Goal: Transaction & Acquisition: Book appointment/travel/reservation

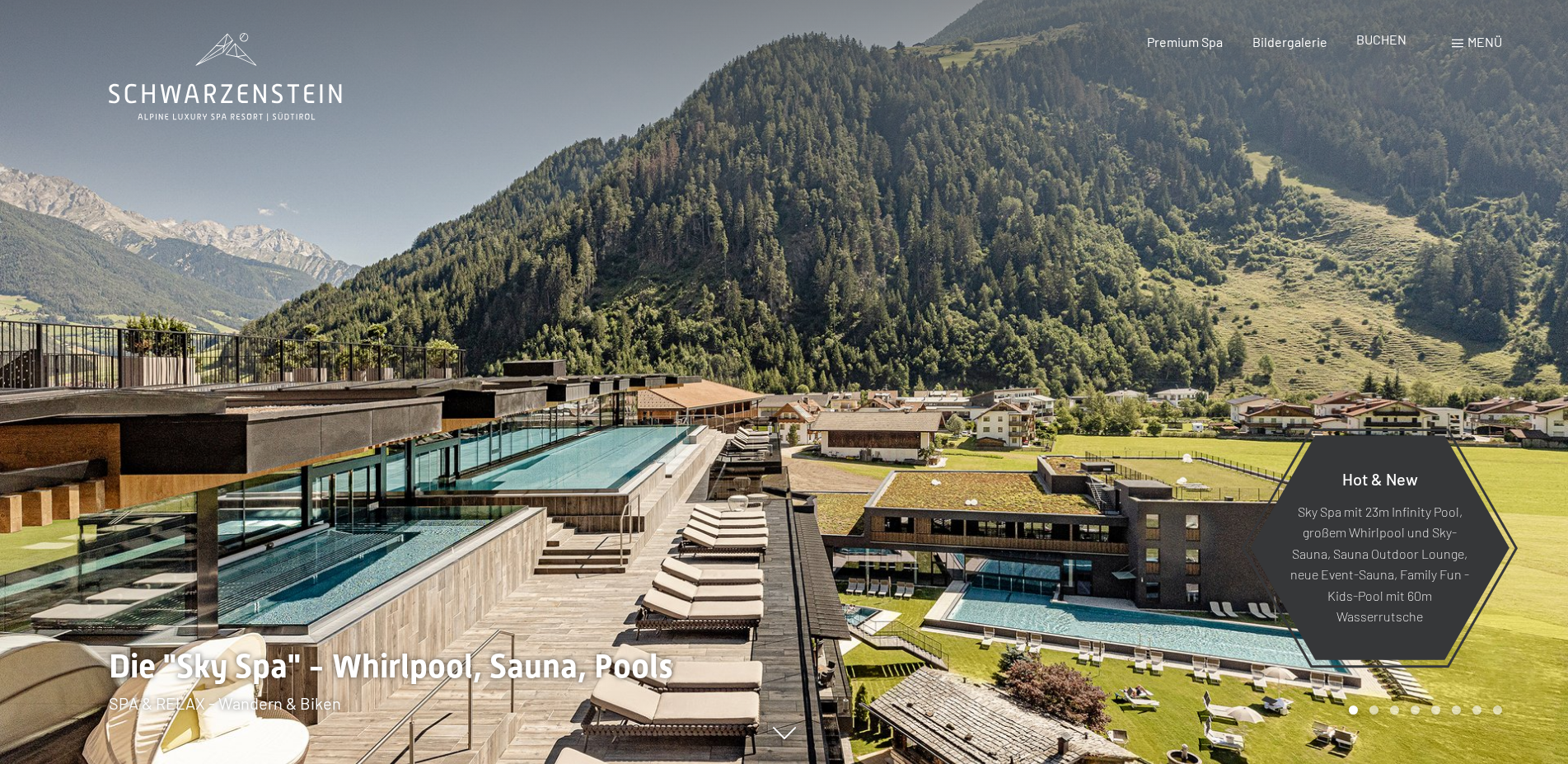
click at [1388, 46] on span "BUCHEN" at bounding box center [1381, 39] width 50 height 16
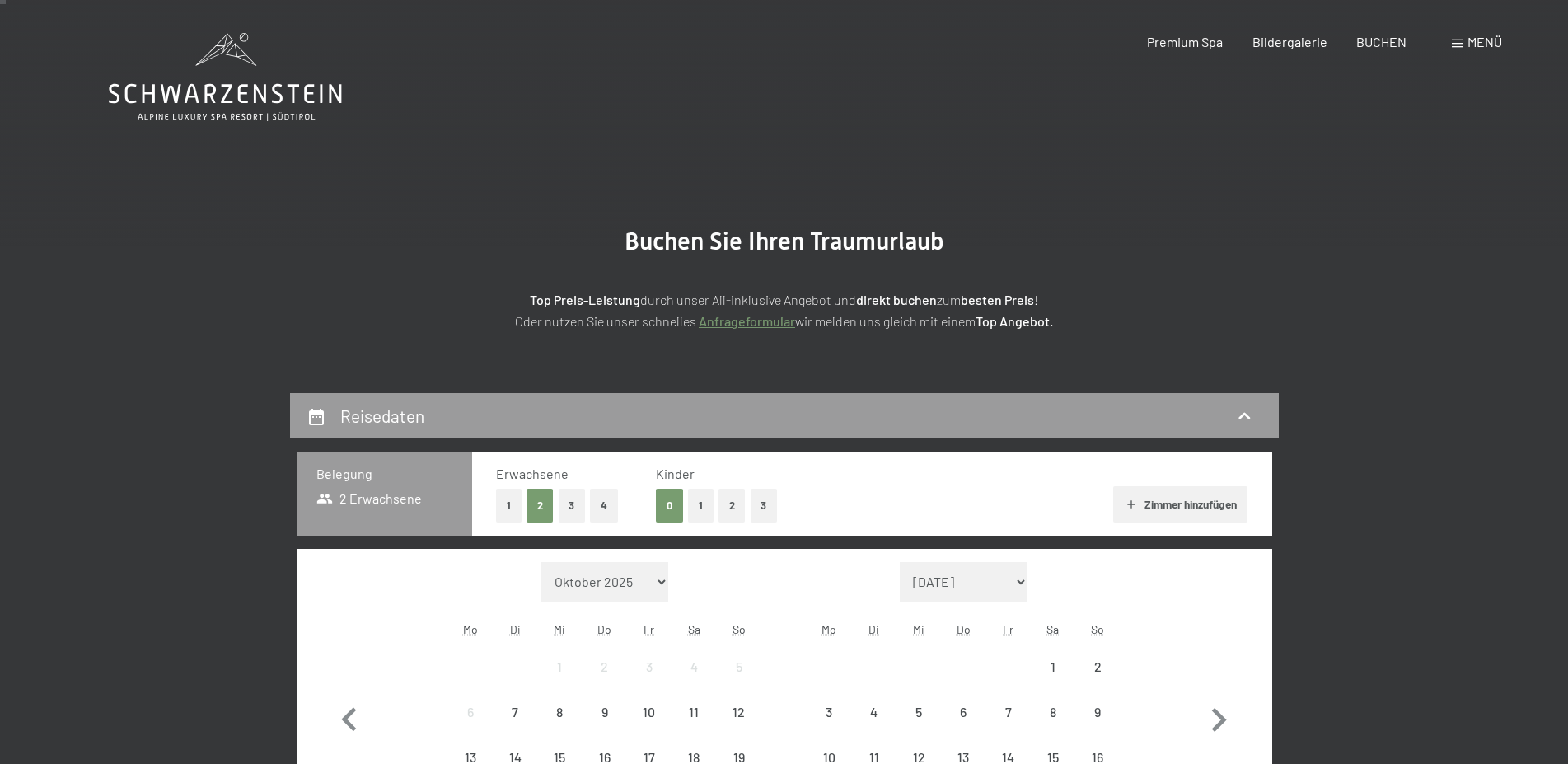
scroll to position [253, 0]
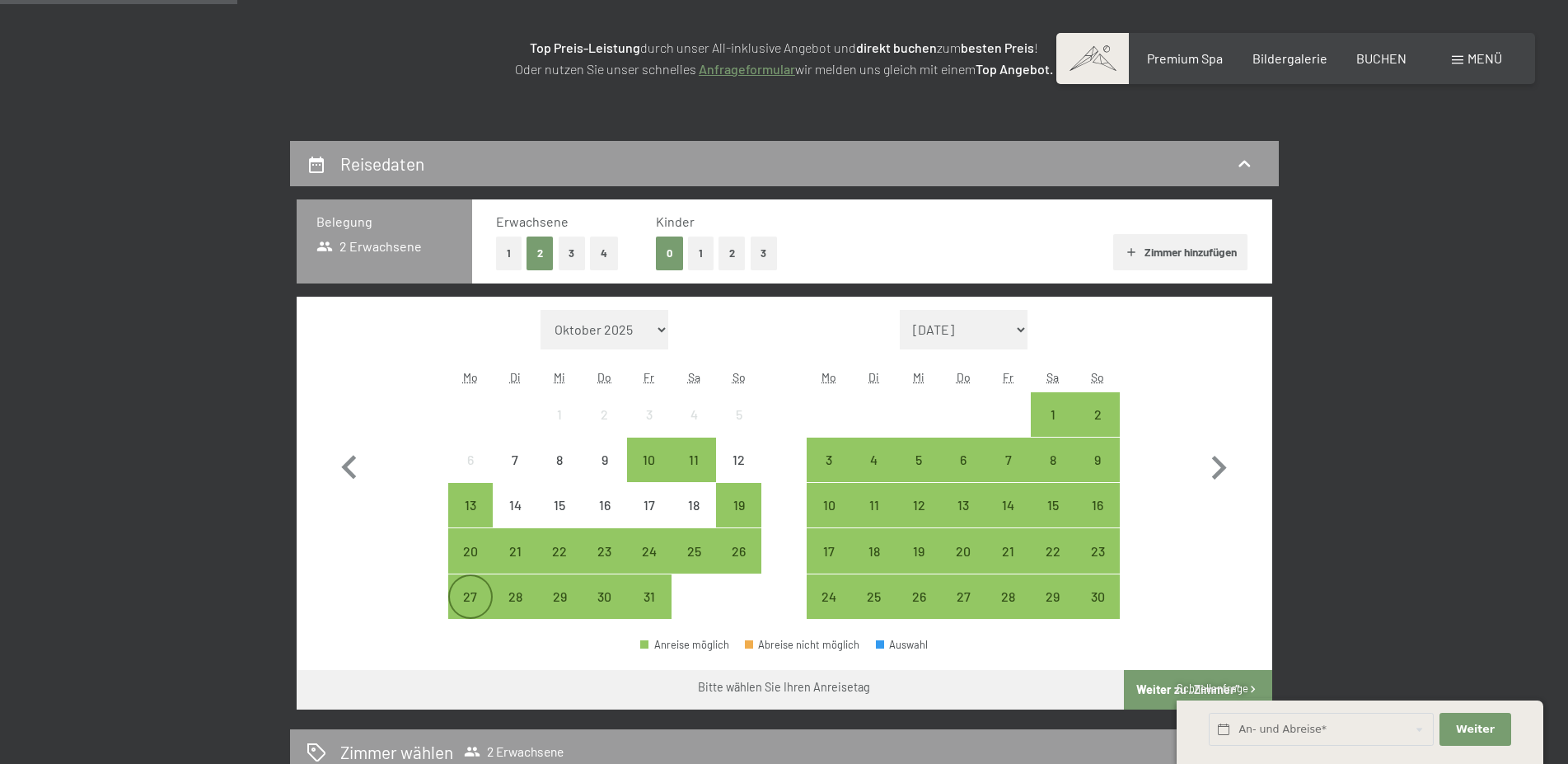
click at [455, 592] on div "27" at bounding box center [470, 610] width 41 height 41
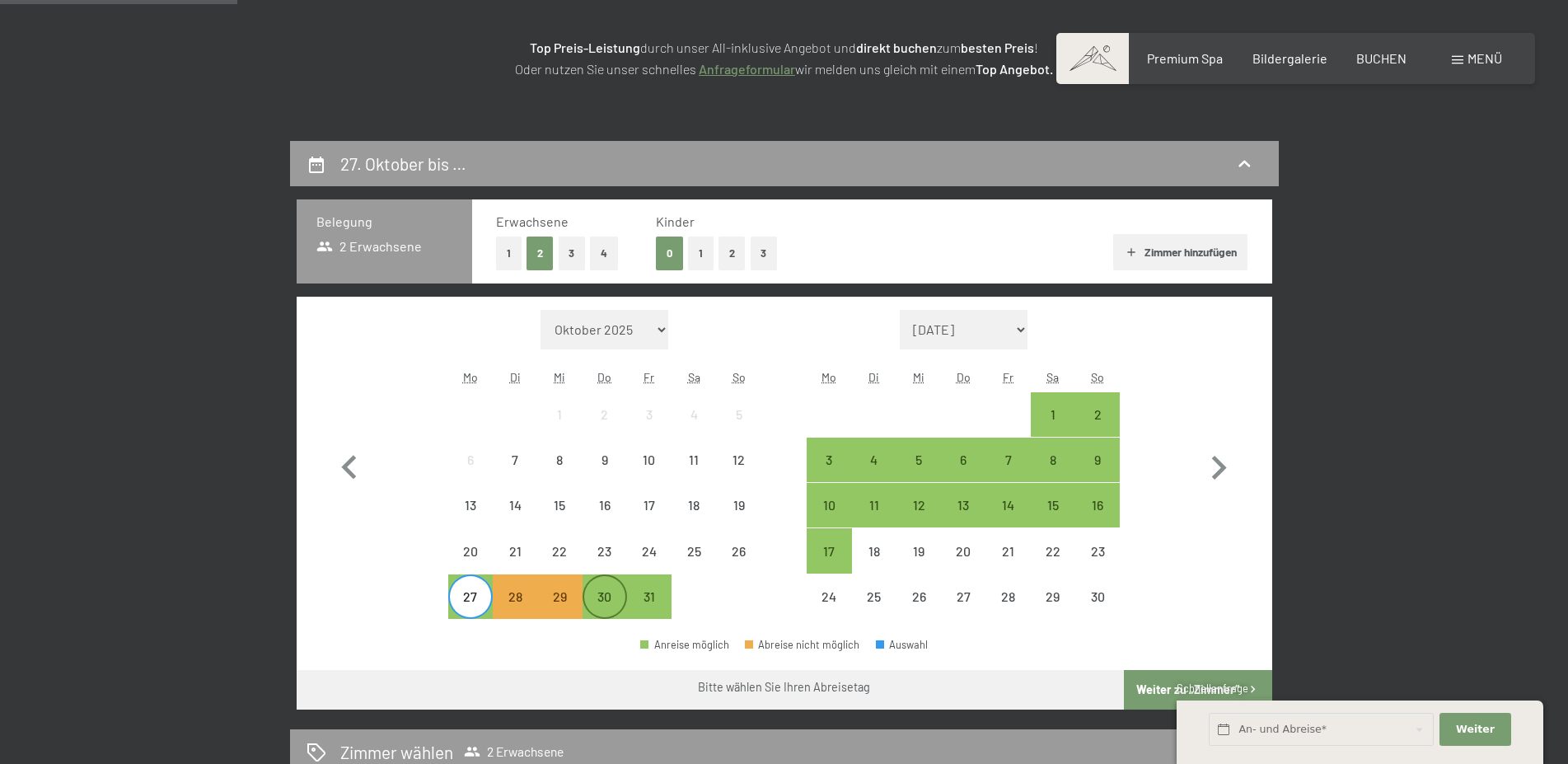
click at [595, 597] on div "30" at bounding box center [604, 610] width 41 height 41
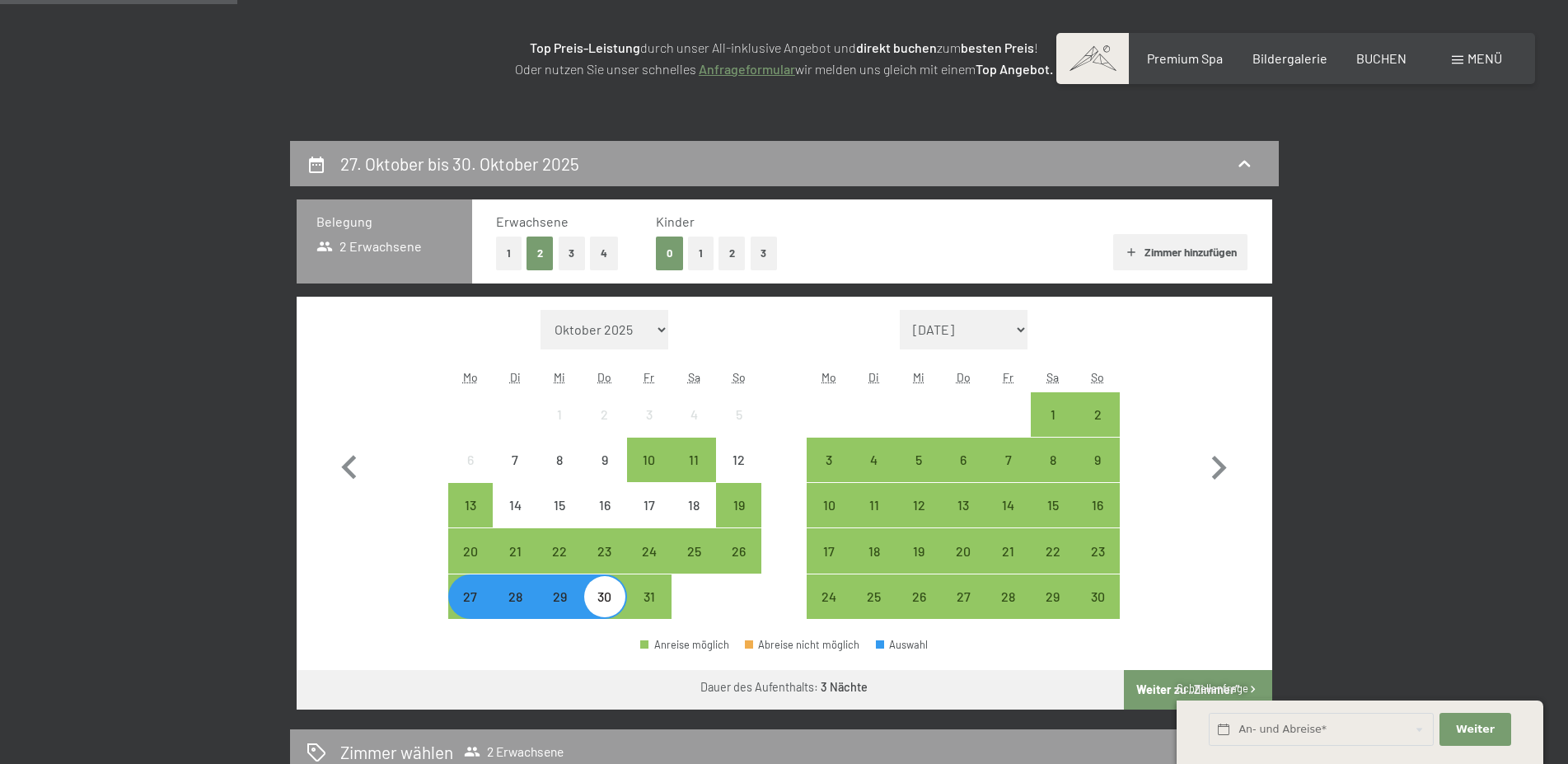
click at [554, 602] on div "29" at bounding box center [559, 610] width 41 height 41
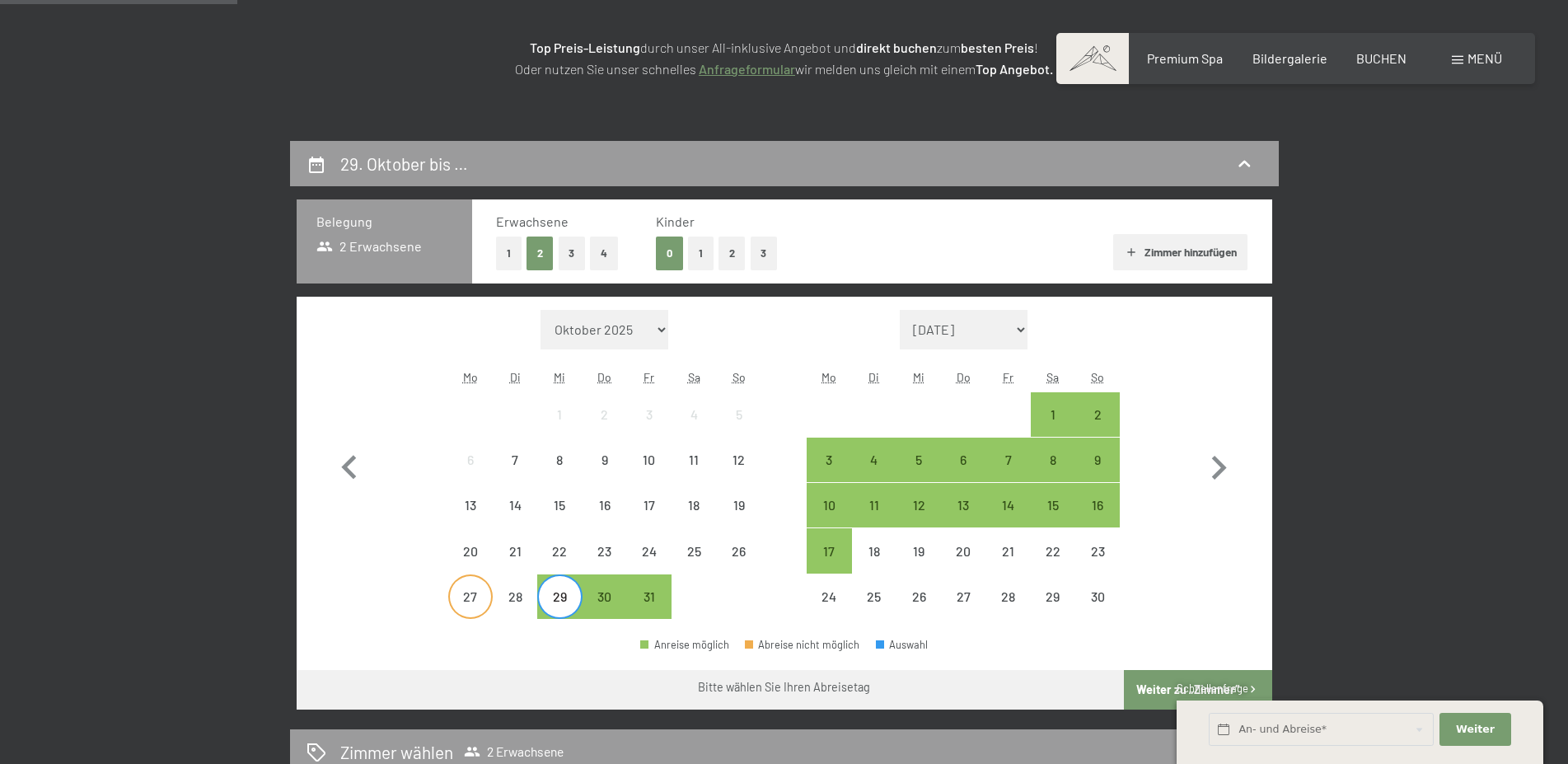
click at [463, 597] on div "27" at bounding box center [470, 610] width 41 height 41
click at [549, 599] on div "29" at bounding box center [559, 610] width 41 height 41
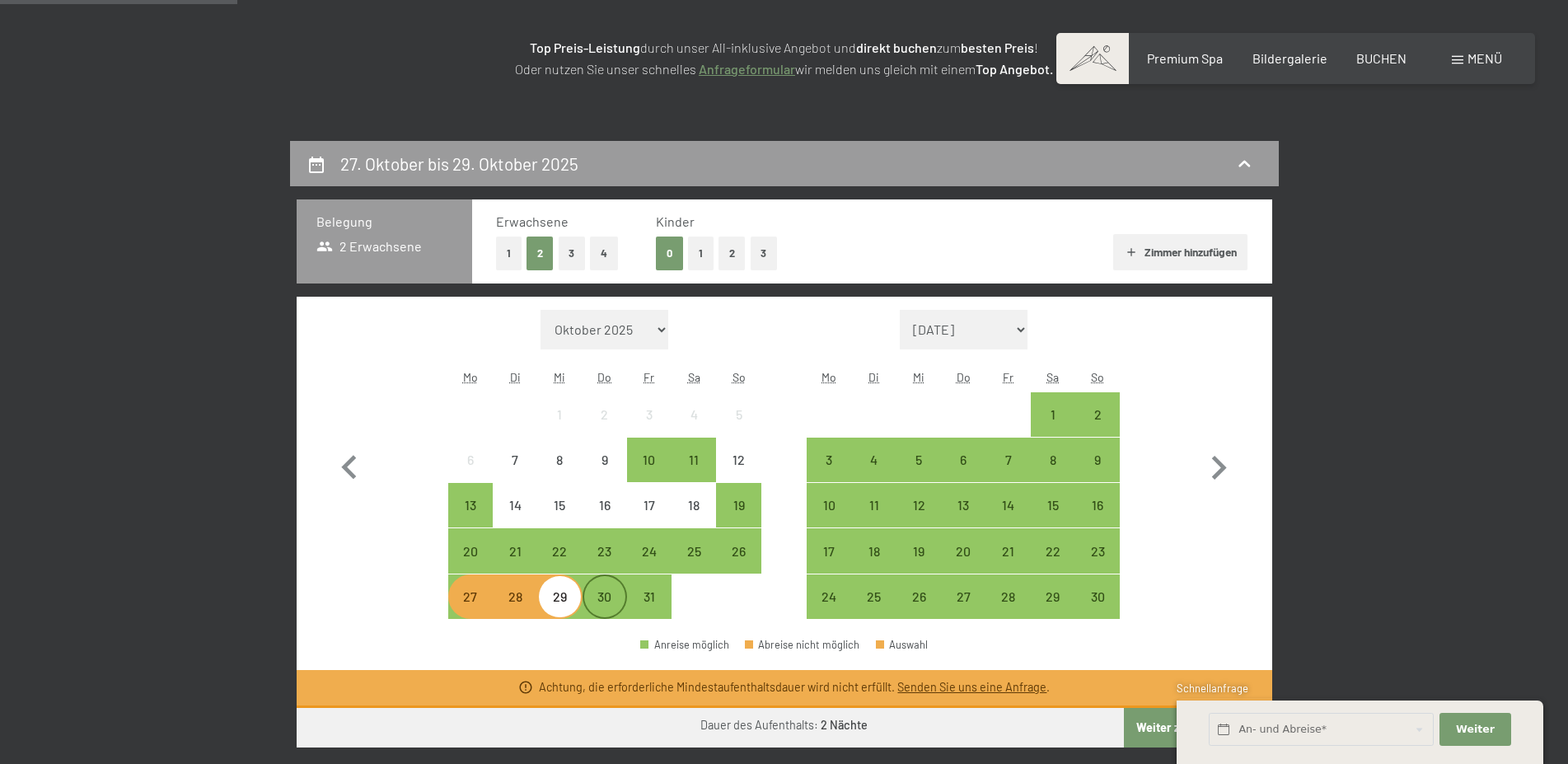
click at [605, 602] on div "30" at bounding box center [604, 610] width 41 height 41
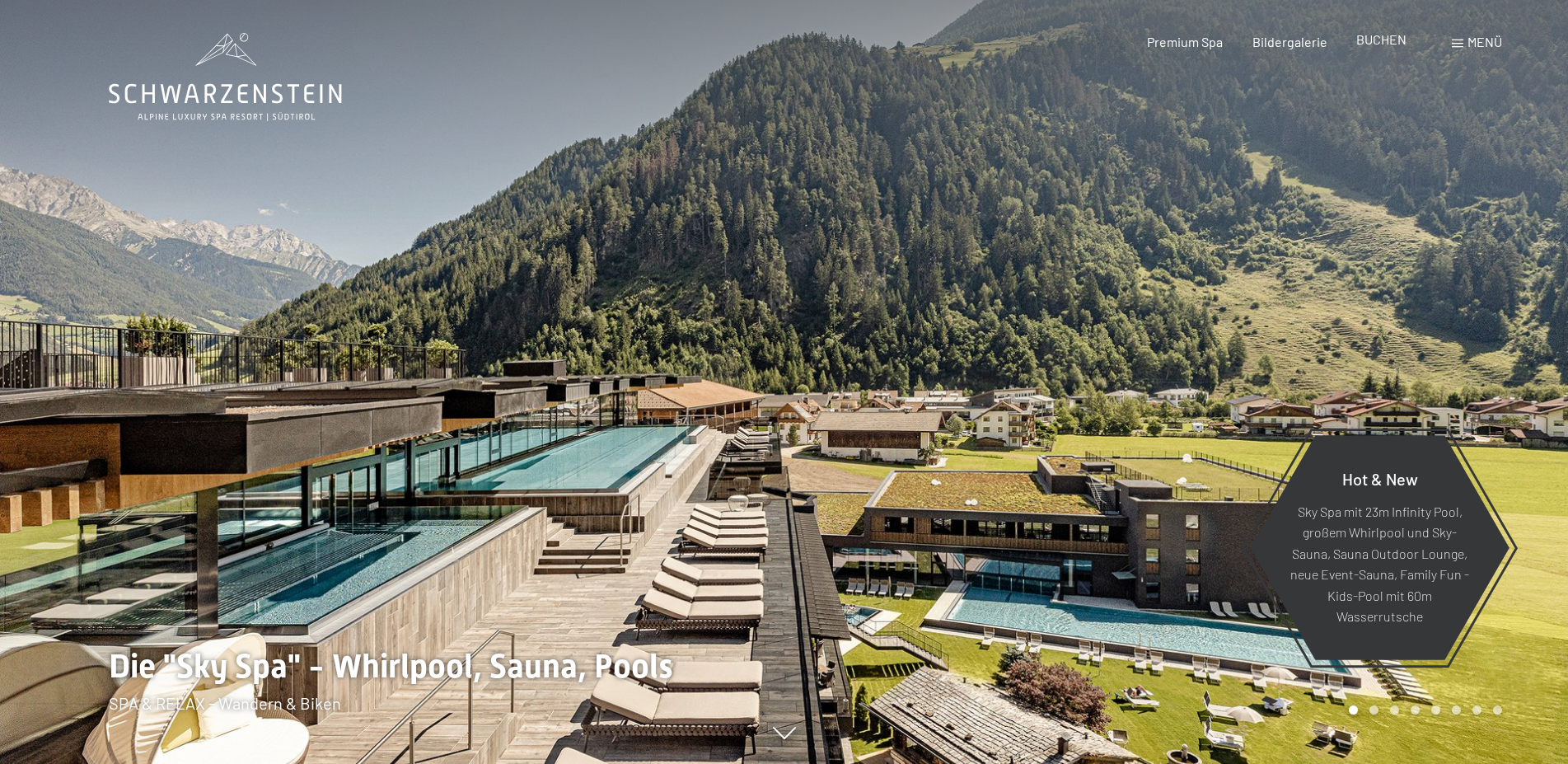
click at [1376, 40] on span "BUCHEN" at bounding box center [1381, 39] width 50 height 16
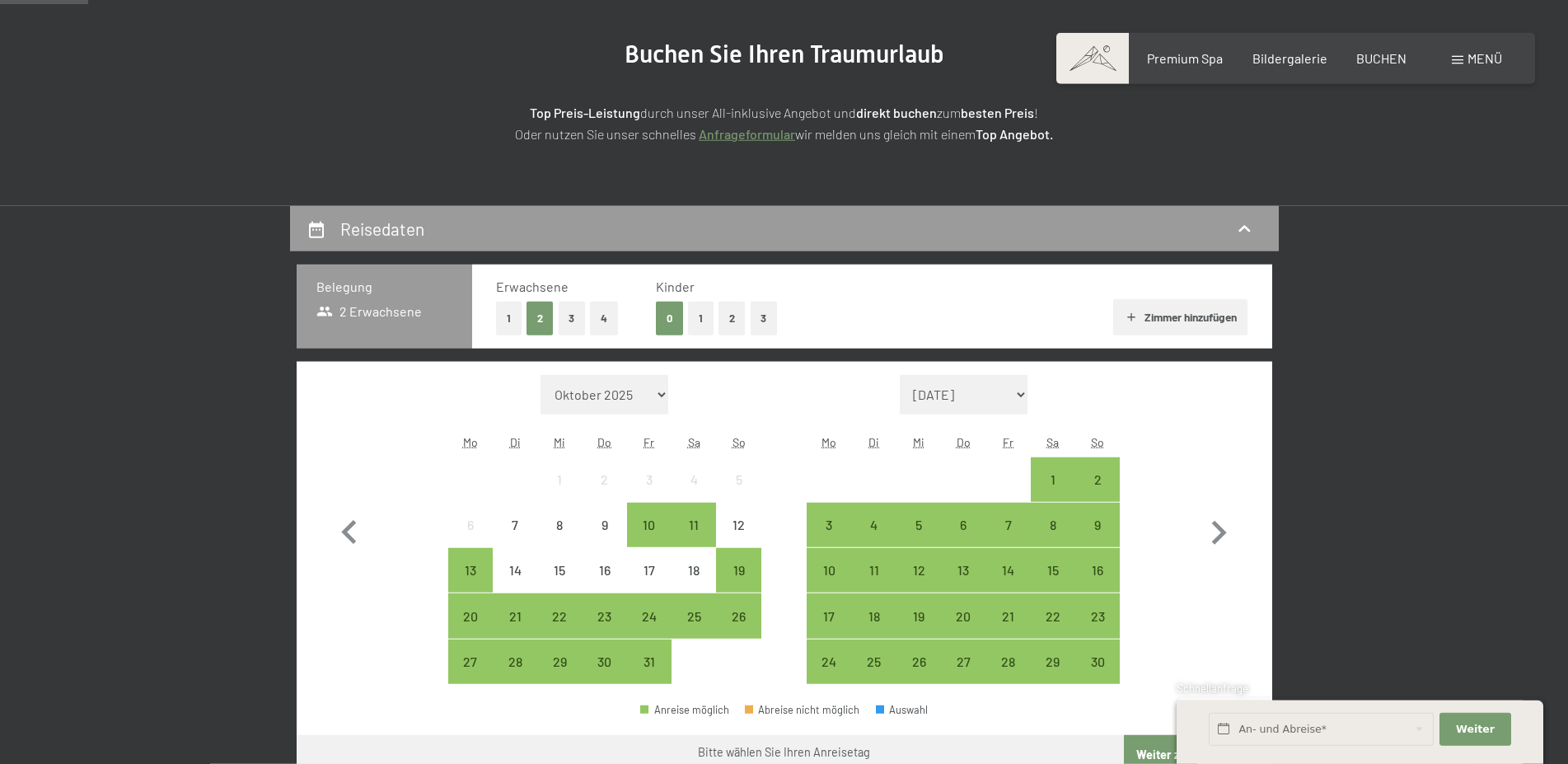
scroll to position [337, 0]
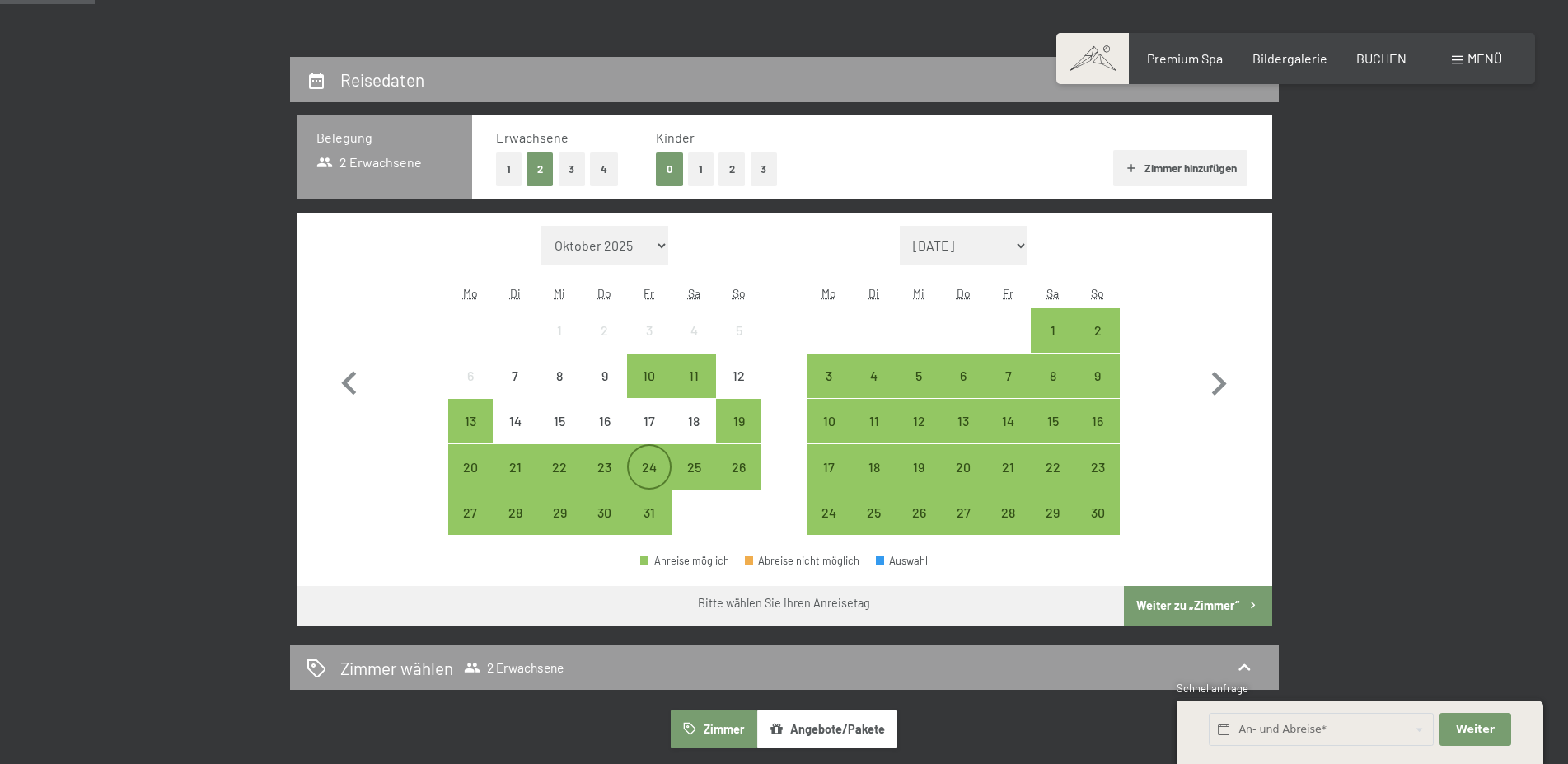
click at [650, 464] on div "24" at bounding box center [649, 480] width 41 height 41
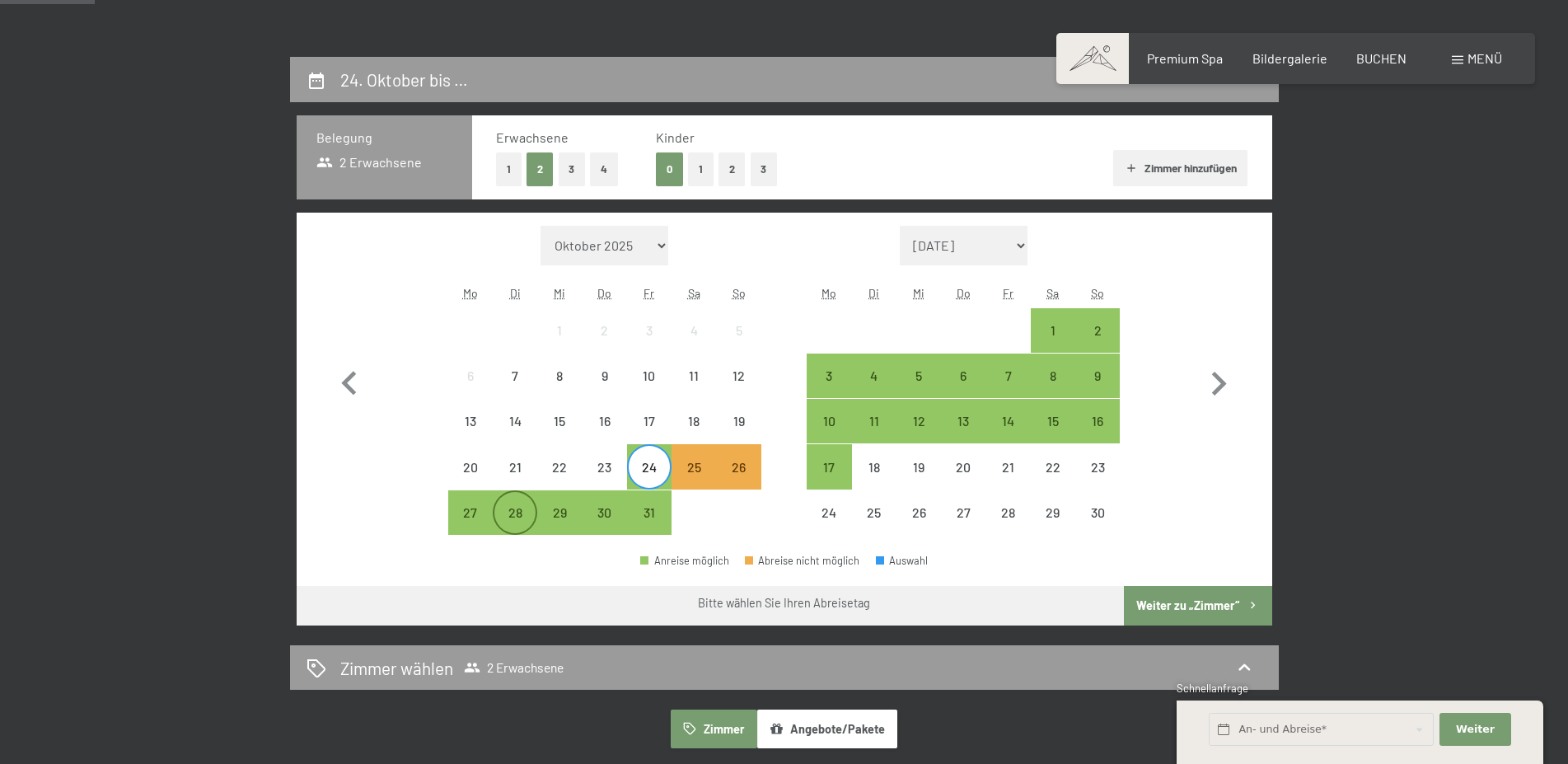
click at [510, 507] on div "28" at bounding box center [514, 526] width 41 height 41
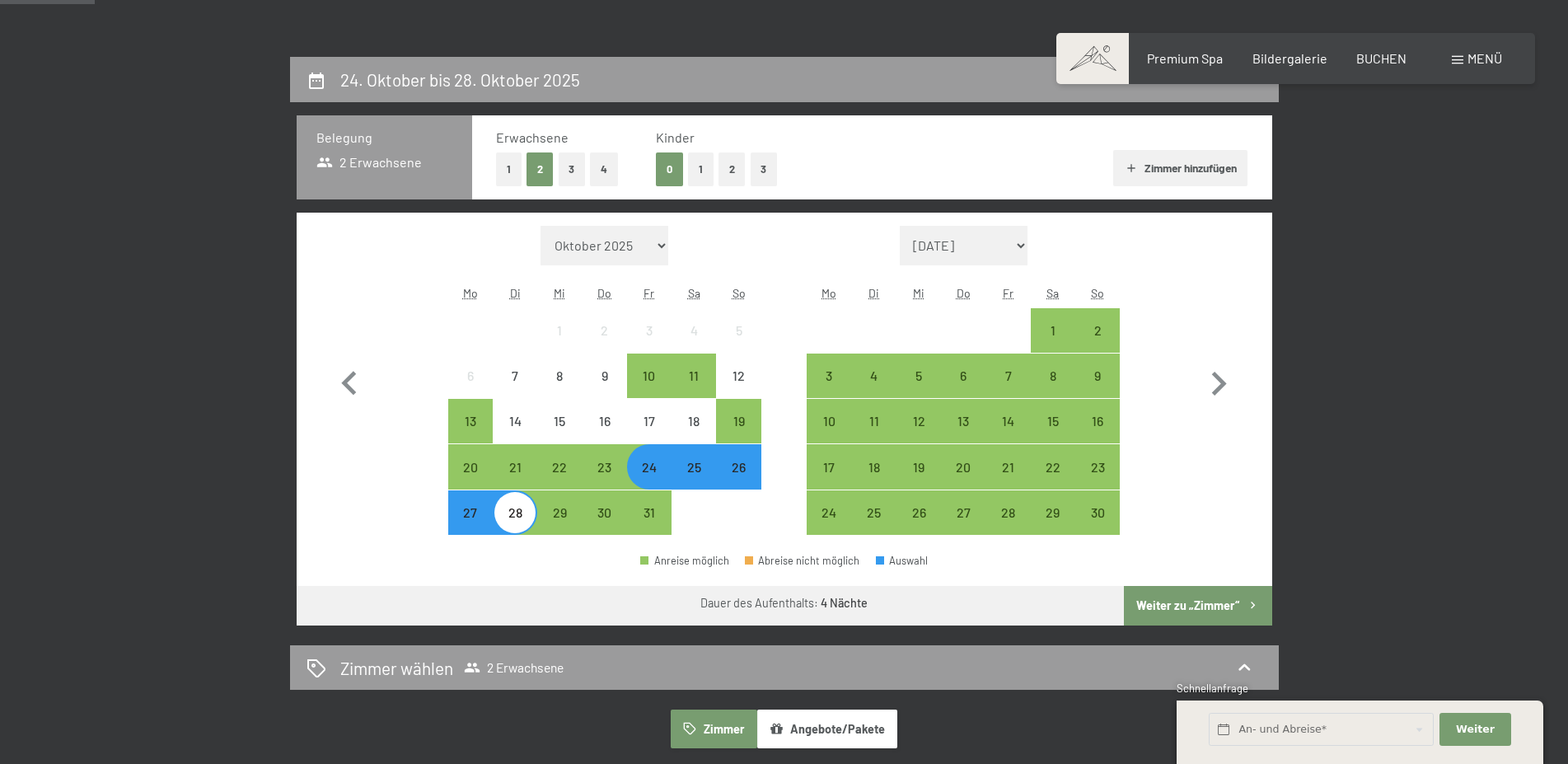
click at [1172, 172] on button "Zimmer hinzufügen" at bounding box center [1180, 168] width 135 height 36
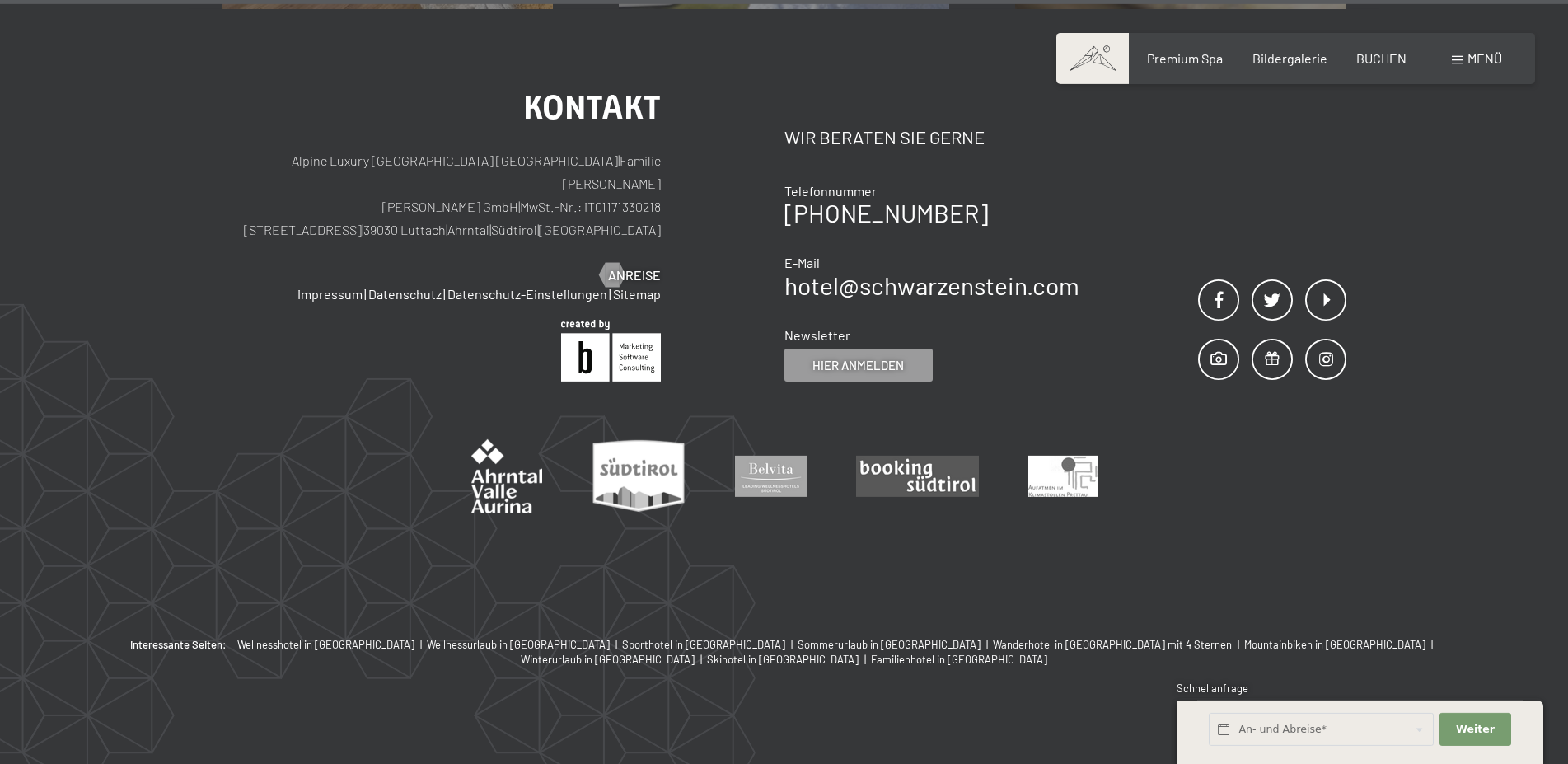
scroll to position [2851, 0]
